Goal: Find specific page/section: Find specific page/section

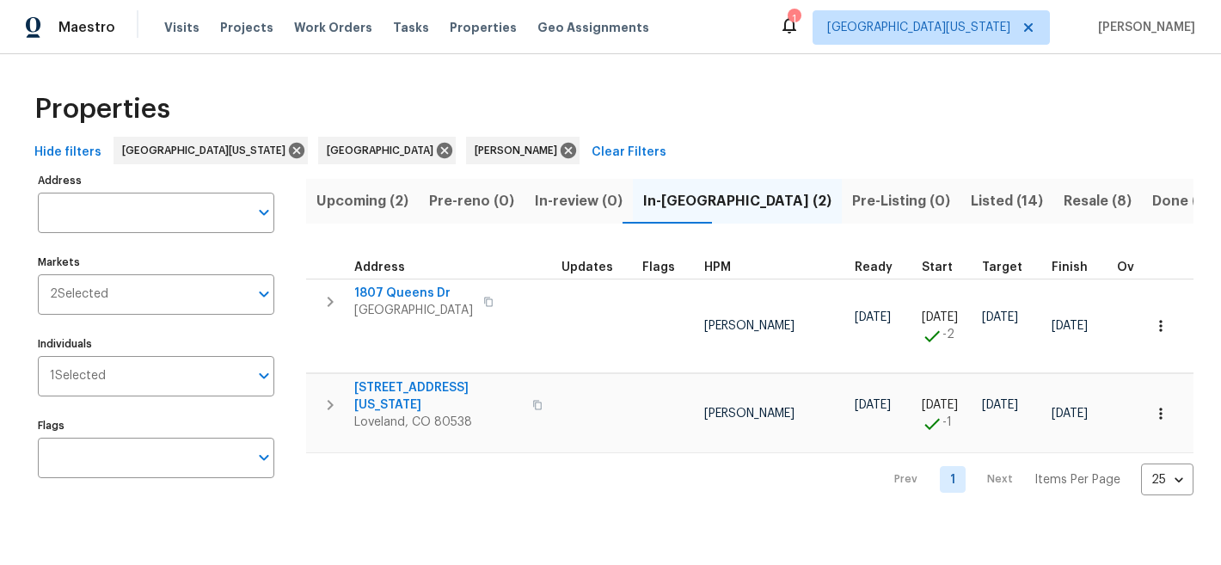
click at [545, 112] on div "Properties" at bounding box center [611, 109] width 1166 height 55
click at [311, 200] on button "Upcoming (2)" at bounding box center [362, 201] width 113 height 45
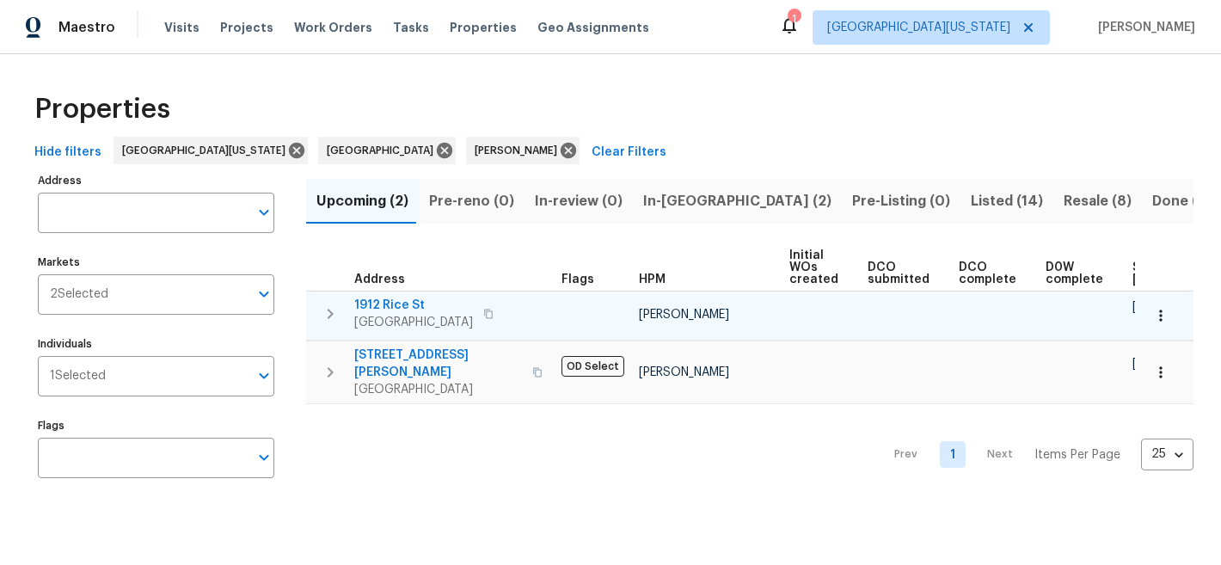
click at [391, 303] on span "1912 Rice St" at bounding box center [413, 305] width 119 height 17
click at [1159, 316] on button "button" at bounding box center [1161, 316] width 38 height 38
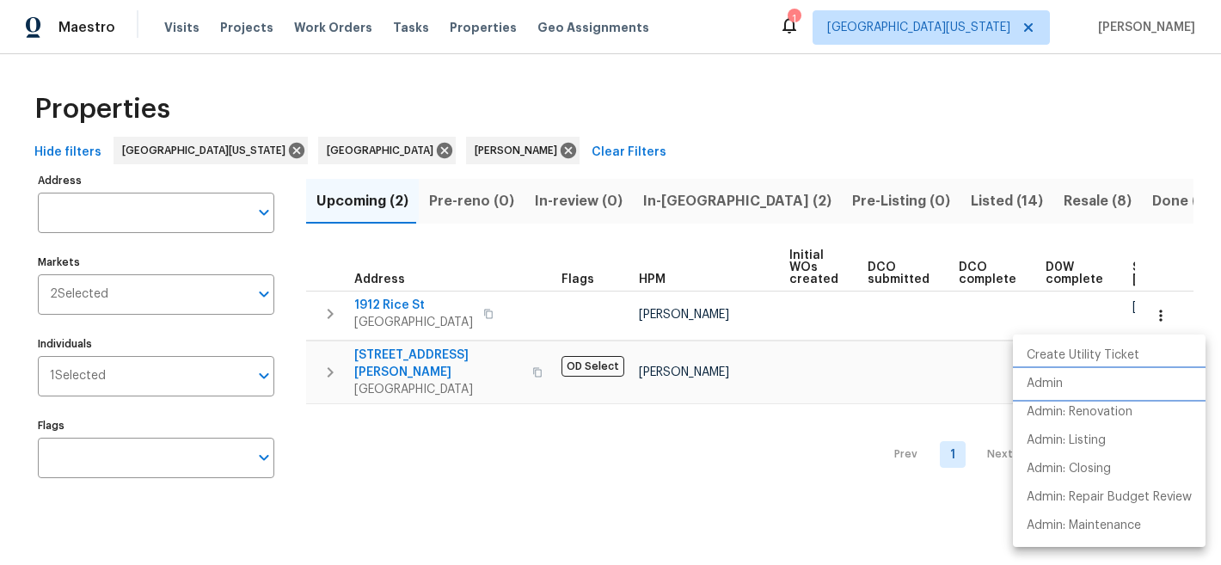
click at [1111, 379] on li "Admin" at bounding box center [1109, 384] width 193 height 28
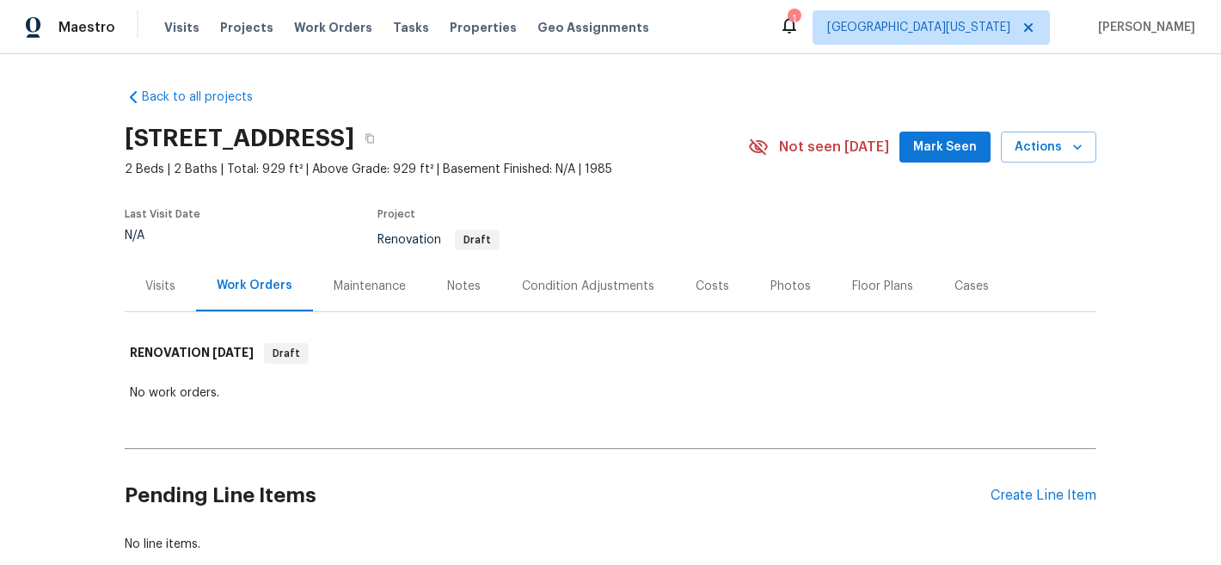
click at [156, 285] on div "Visits" at bounding box center [160, 286] width 30 height 17
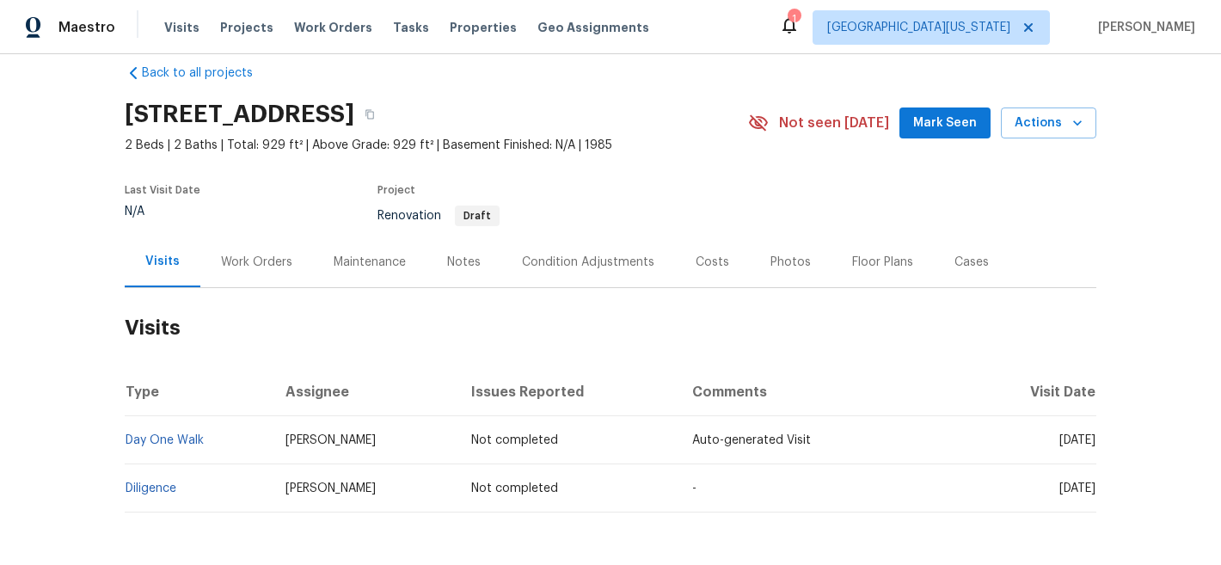
scroll to position [102, 0]
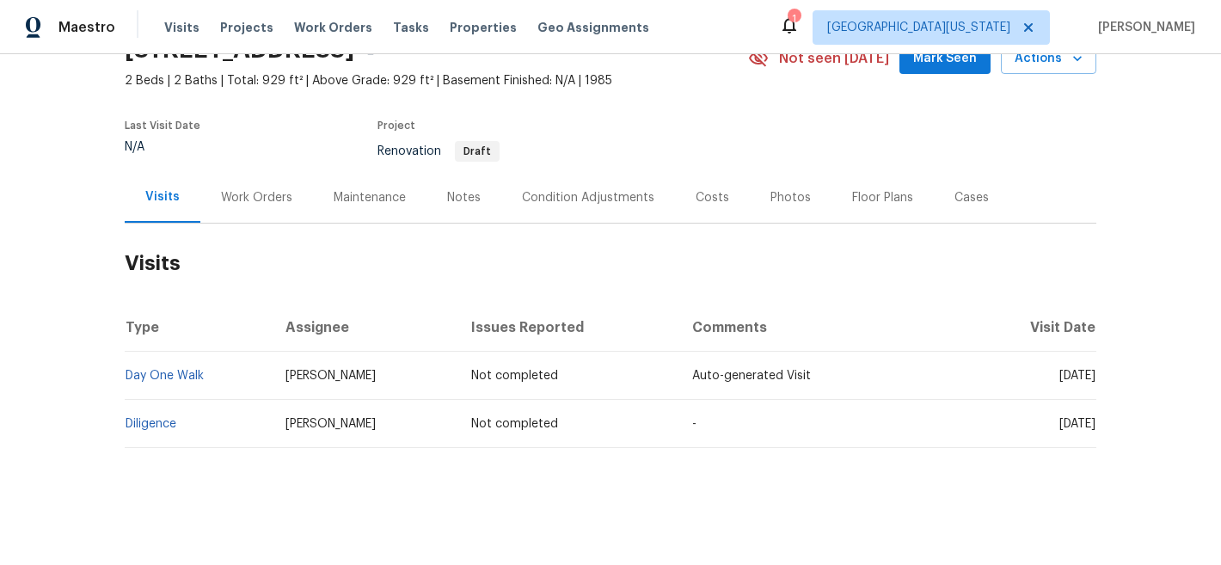
click at [868, 131] on section "1912 Rice St, Longmont, CO 80501 2 Beds | 2 Baths | Total: 929 ft² | Above Grad…" at bounding box center [611, 100] width 972 height 145
